Goal: Understand process/instructions: Learn how to perform a task or action

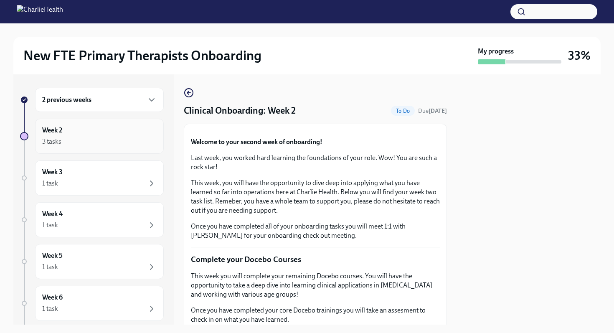
click at [128, 126] on div "Week 2 3 tasks" at bounding box center [99, 136] width 114 height 21
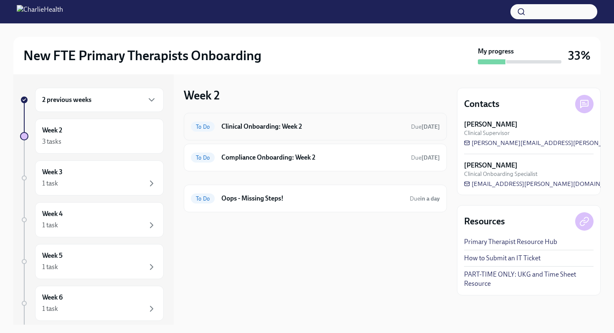
click at [271, 132] on div "To Do Clinical Onboarding: Week 2 Due [DATE]" at bounding box center [315, 126] width 249 height 13
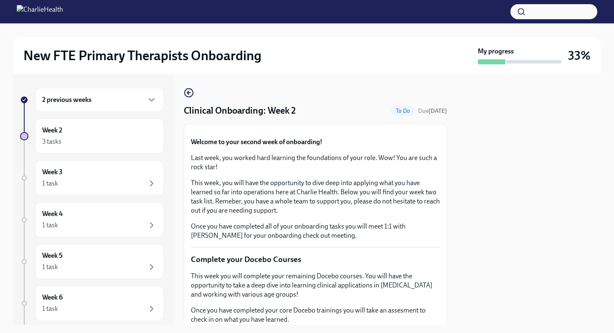
click at [188, 92] on icon "button" at bounding box center [188, 92] width 2 height 3
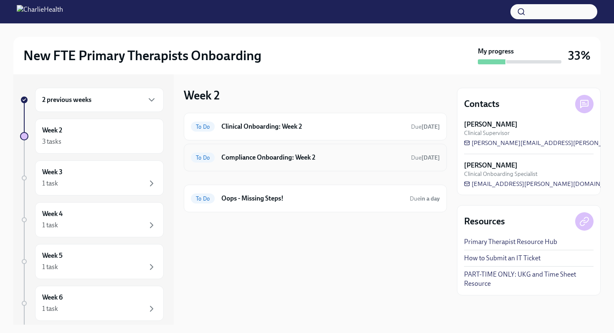
click at [236, 159] on h6 "Compliance Onboarding: Week 2" at bounding box center [312, 157] width 183 height 9
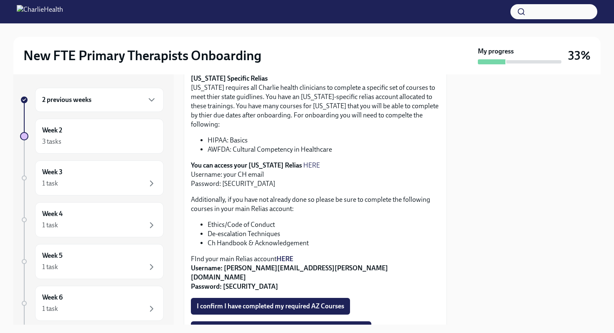
scroll to position [204, 0]
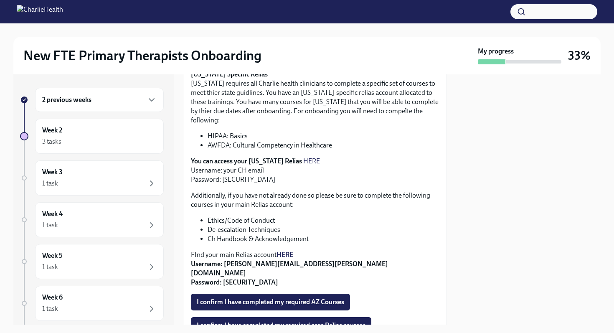
click at [271, 157] on strong "You can access your [US_STATE] Relias" at bounding box center [246, 161] width 111 height 8
click at [303, 157] on link "HERE" at bounding box center [311, 161] width 17 height 8
drag, startPoint x: 244, startPoint y: 169, endPoint x: 221, endPoint y: 170, distance: 22.6
click at [221, 170] on p "You can access your [US_STATE] Relias HERE Username: your CH email Password: [S…" at bounding box center [315, 171] width 249 height 28
copy p "ch1234"
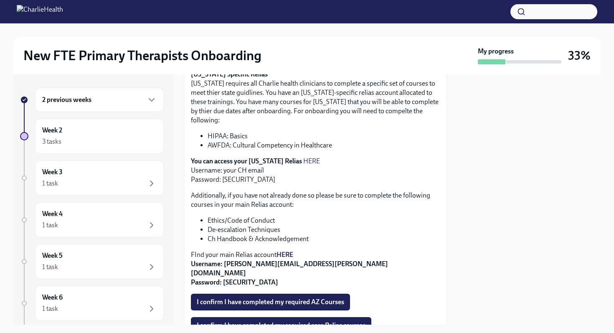
click at [275, 157] on strong "You can access your [US_STATE] Relias" at bounding box center [246, 161] width 111 height 8
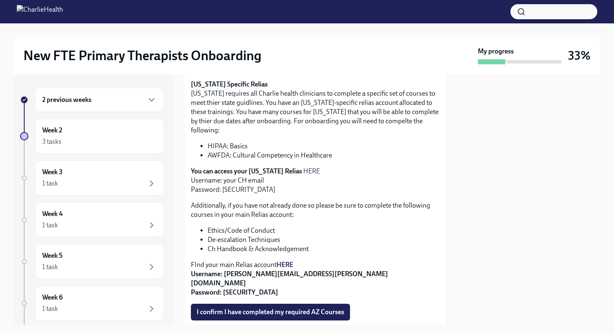
scroll to position [192, 0]
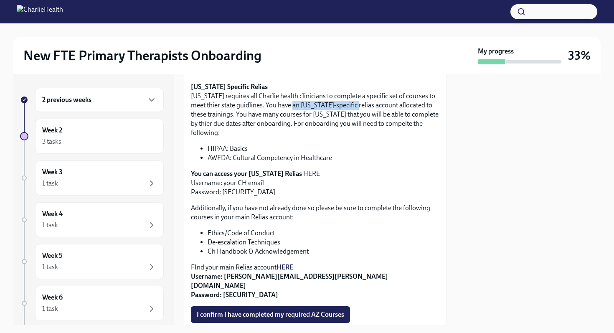
drag, startPoint x: 286, startPoint y: 107, endPoint x: 346, endPoint y: 106, distance: 60.1
click at [346, 106] on p "[US_STATE] Specific Relias [US_STATE] requires all Charlie health clinicians to…" at bounding box center [315, 109] width 249 height 55
copy p "[US_STATE]-specific relias"
